Goal: Navigation & Orientation: Find specific page/section

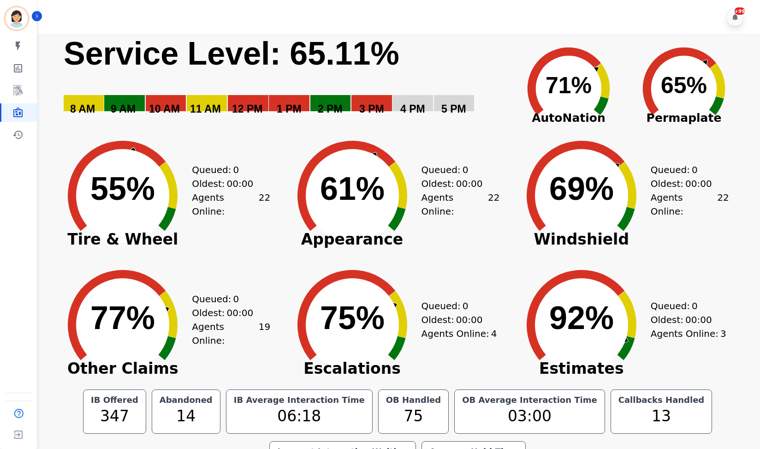
click at [536, 26] on div "+99" at bounding box center [400, 17] width 725 height 34
